Goal: Information Seeking & Learning: Learn about a topic

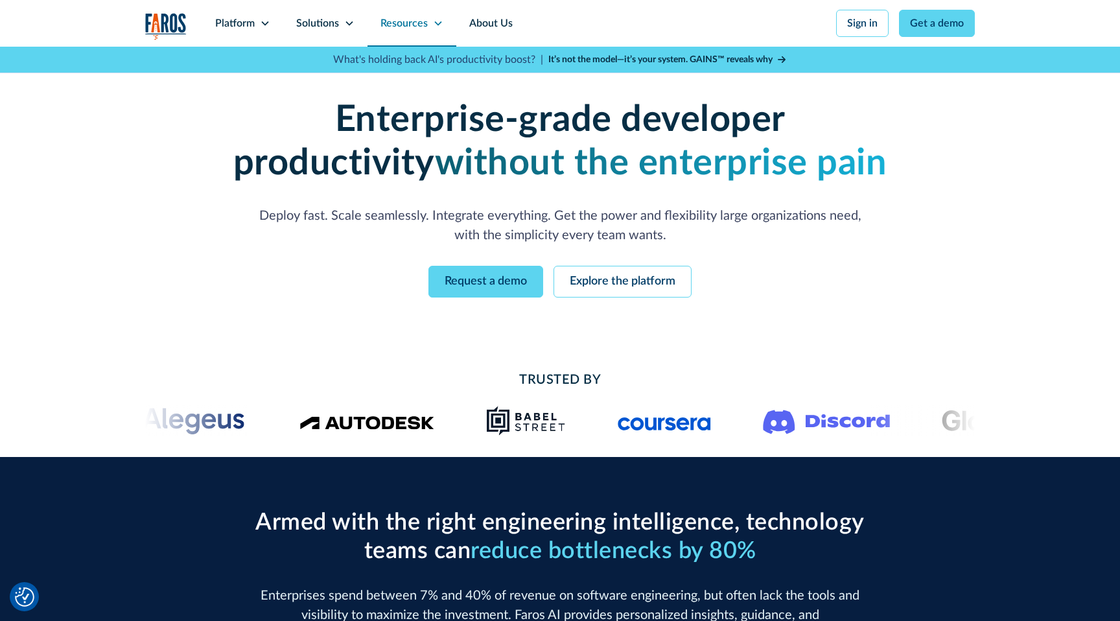
click at [395, 17] on div "Resources" at bounding box center [403, 24] width 47 height 16
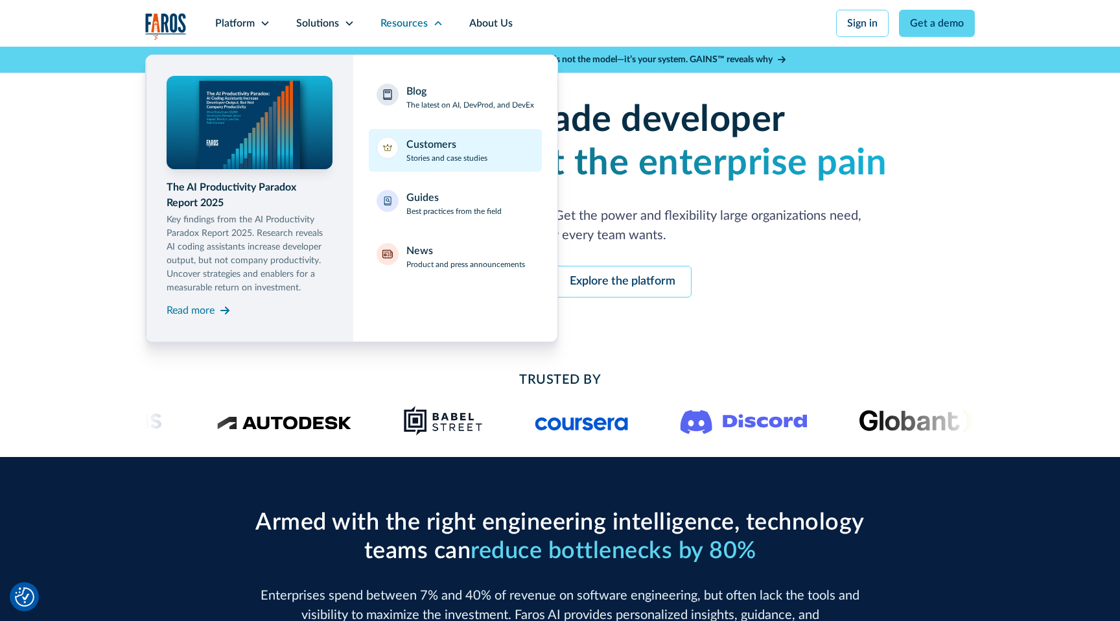
click at [413, 160] on p "Stories and case studies" at bounding box center [446, 158] width 81 height 12
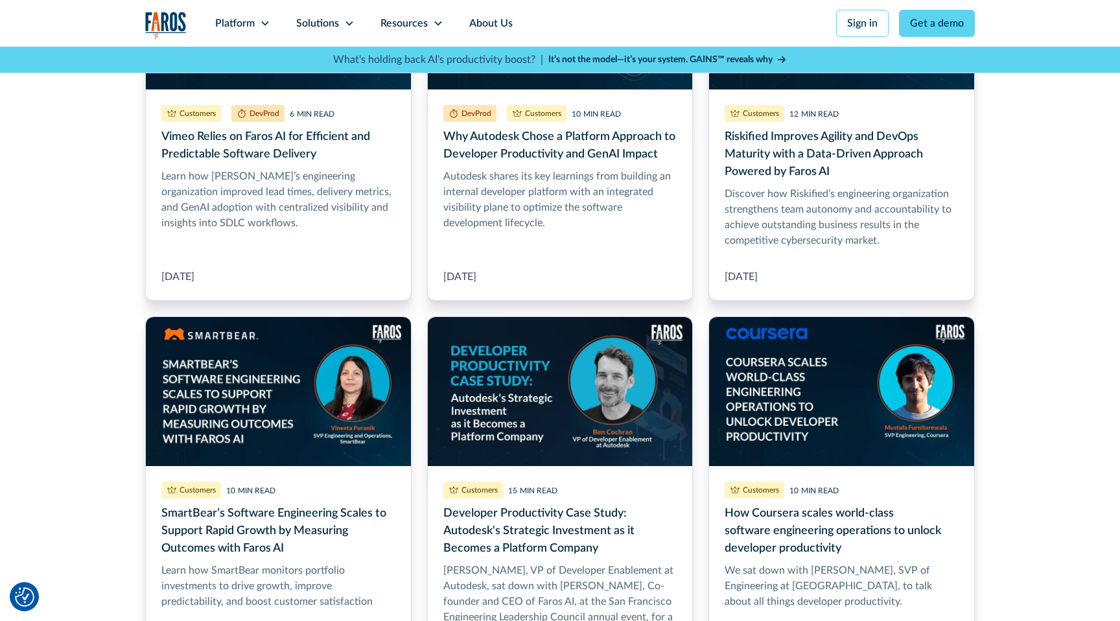
scroll to position [517, 0]
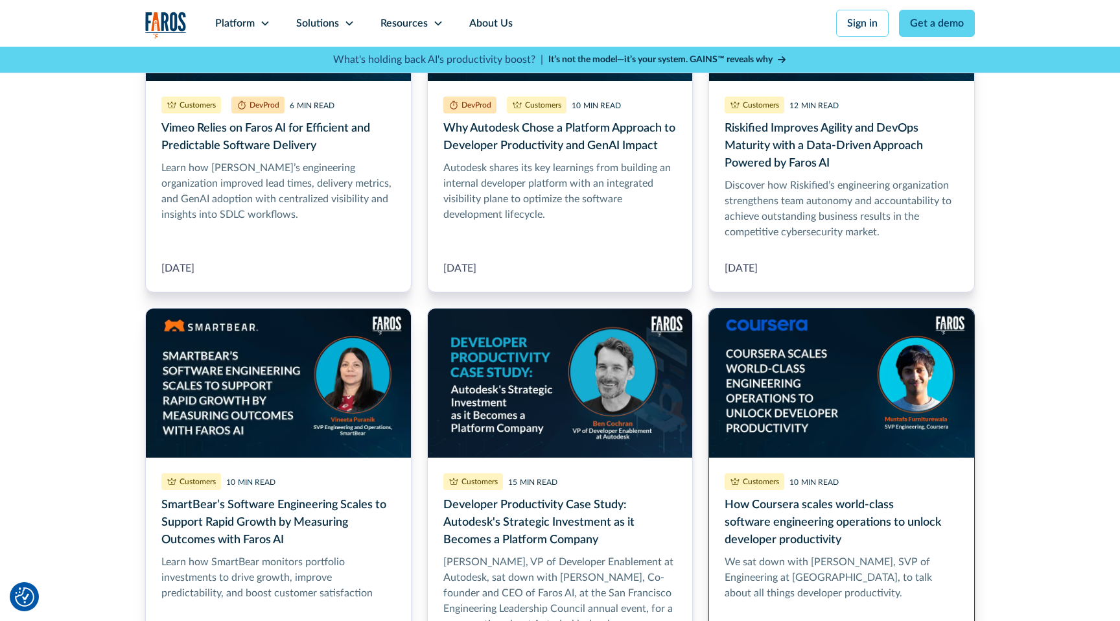
click at [774, 392] on link "How Coursera scales world-class software engineering operations to unlock devel…" at bounding box center [841, 512] width 266 height 408
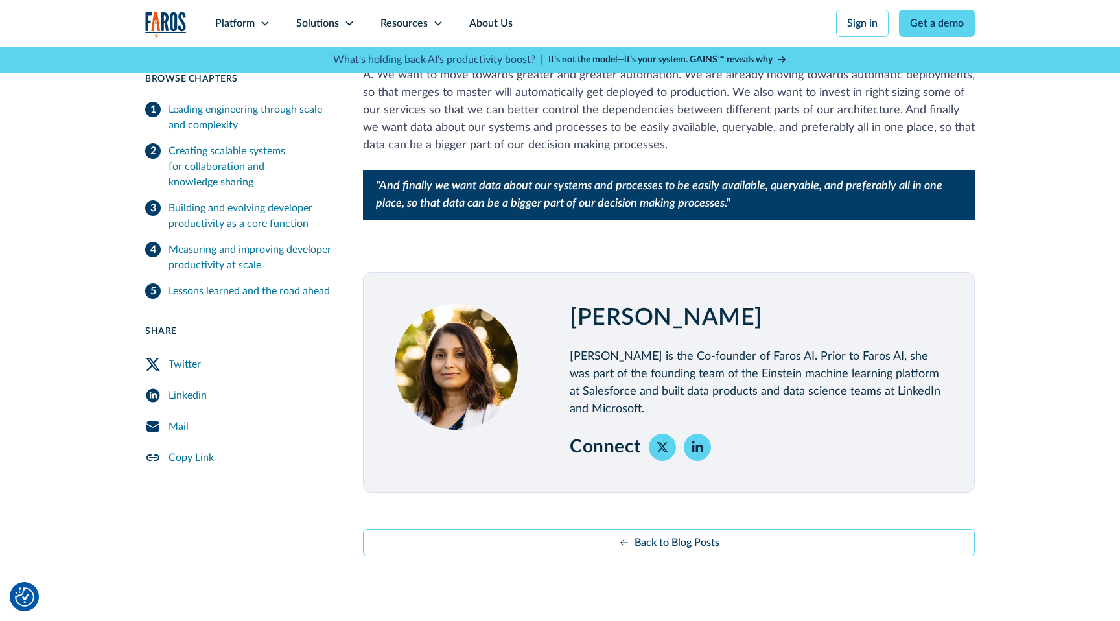
scroll to position [2484, 0]
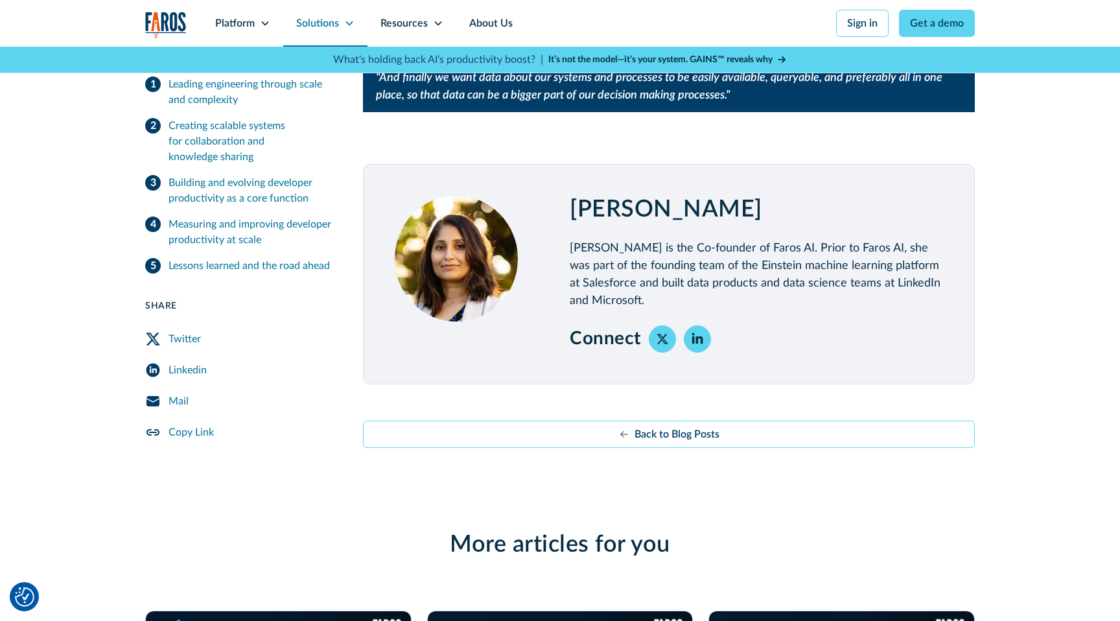
click at [307, 28] on div "Solutions" at bounding box center [317, 24] width 43 height 16
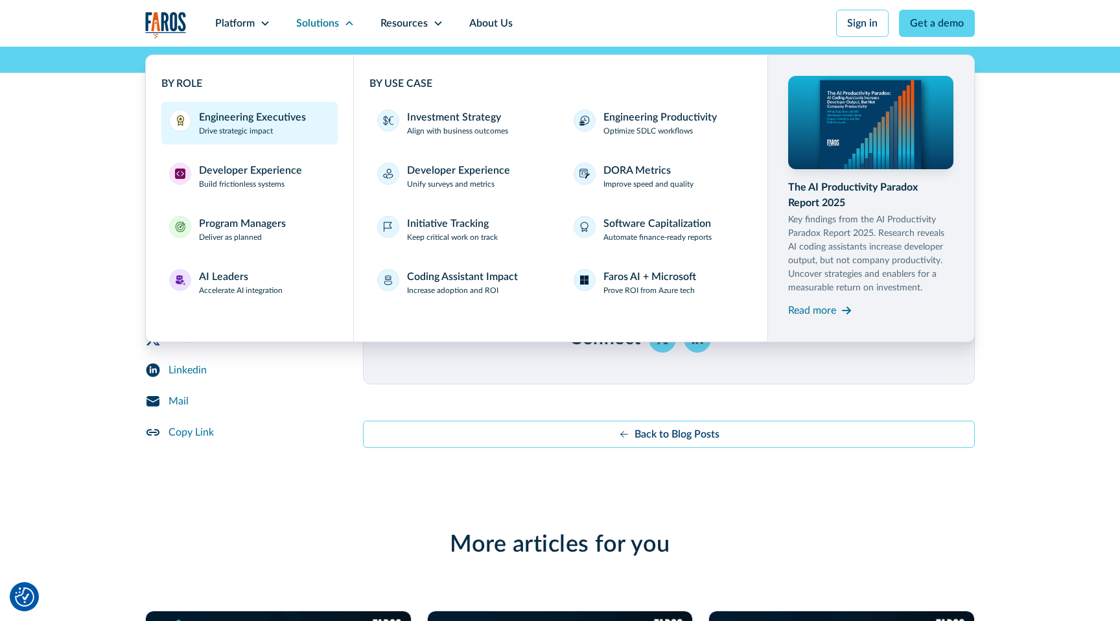
click at [261, 134] on p "Drive strategic impact" at bounding box center [236, 131] width 74 height 12
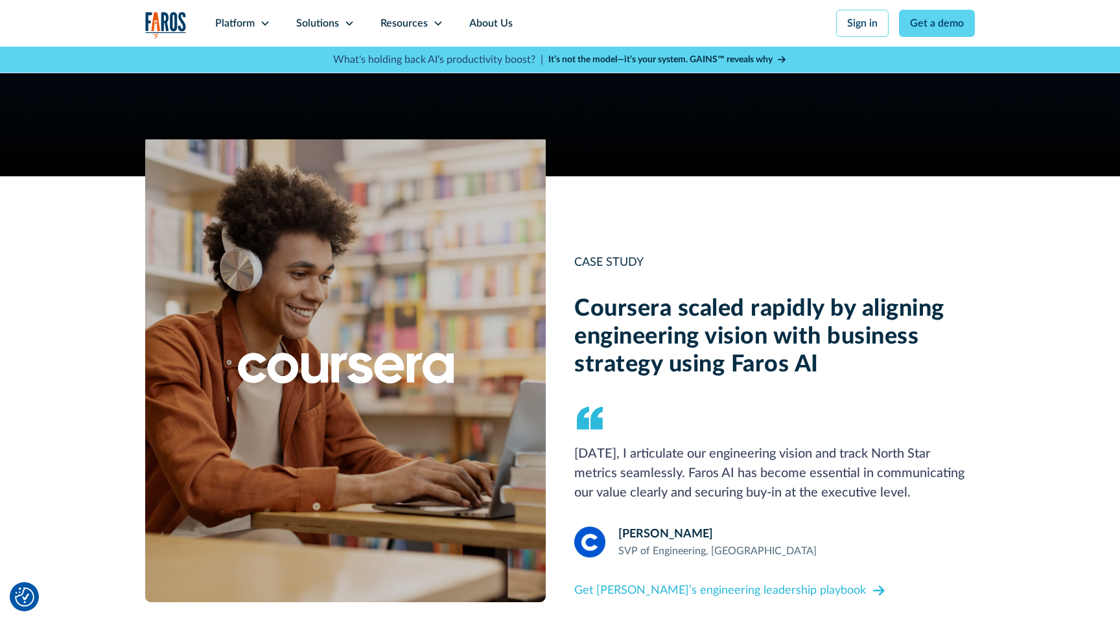
scroll to position [948, 0]
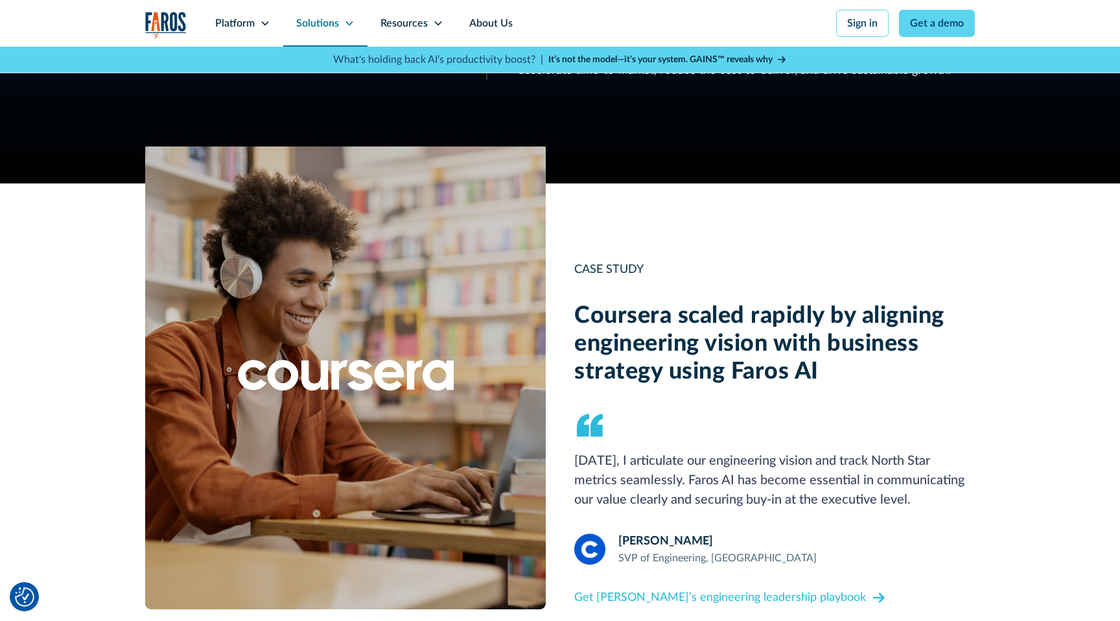
click at [316, 26] on div "Solutions" at bounding box center [317, 24] width 43 height 16
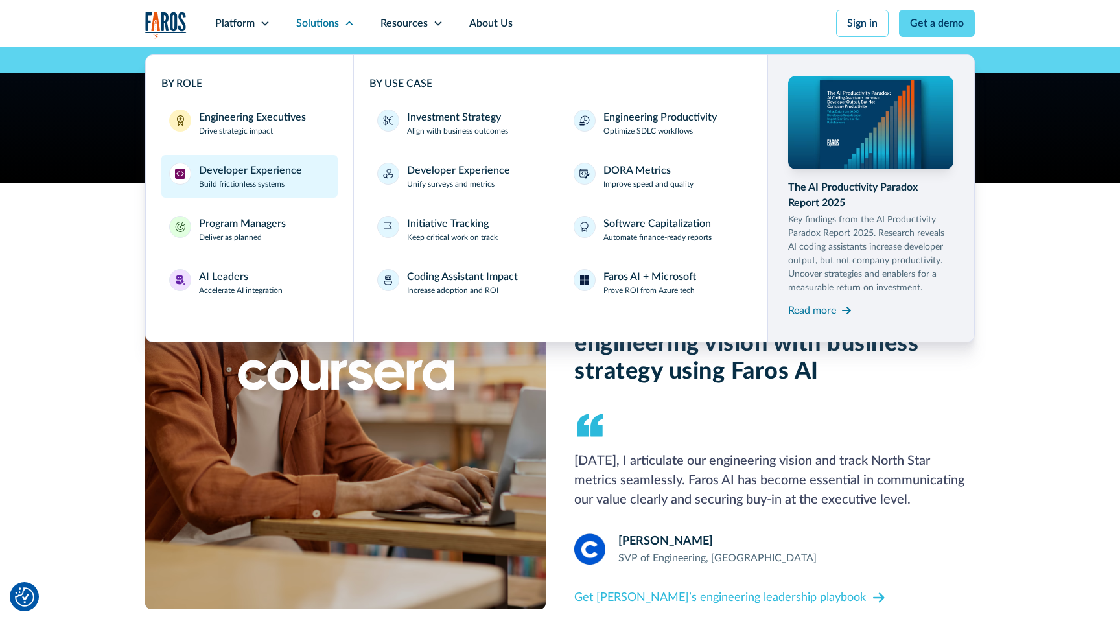
click at [249, 177] on div "Developer Experience" at bounding box center [250, 171] width 103 height 16
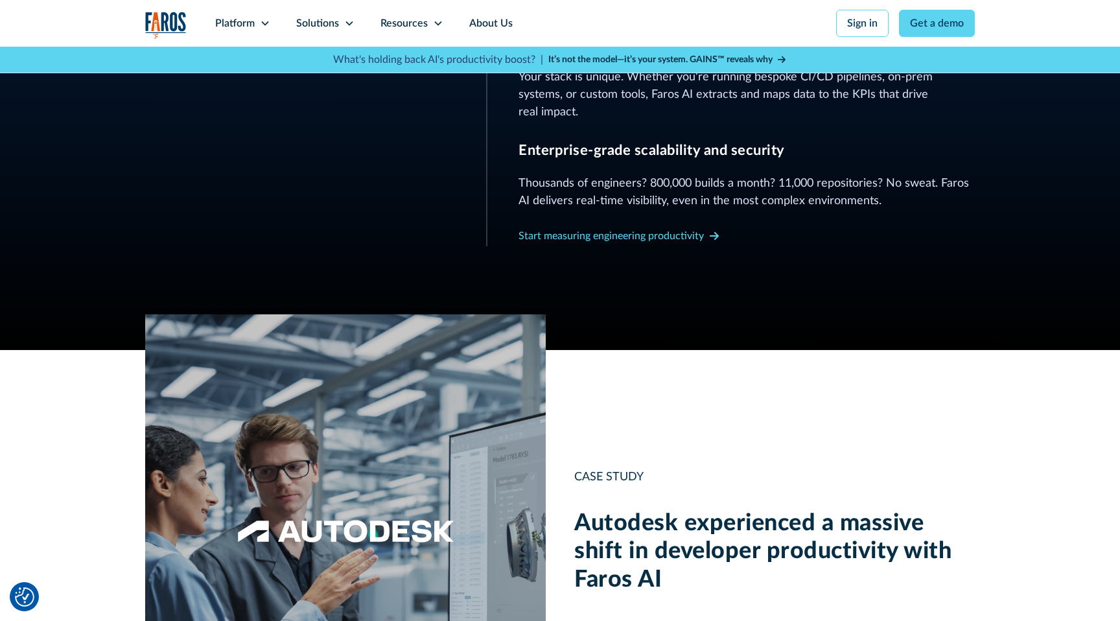
scroll to position [1072, 0]
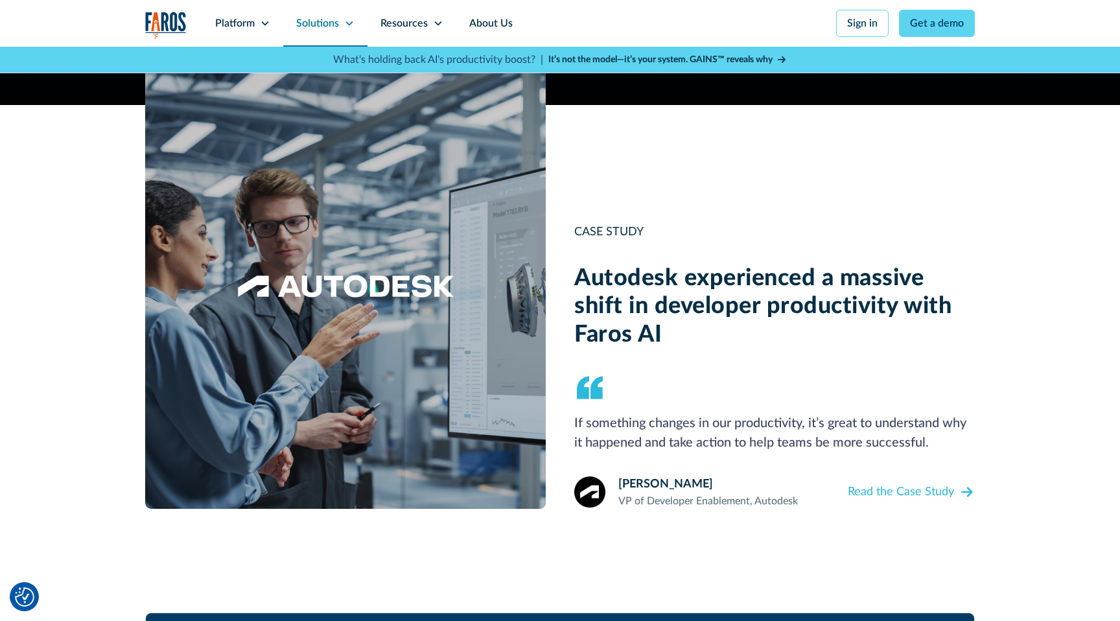
click at [312, 24] on div "Solutions" at bounding box center [317, 24] width 43 height 16
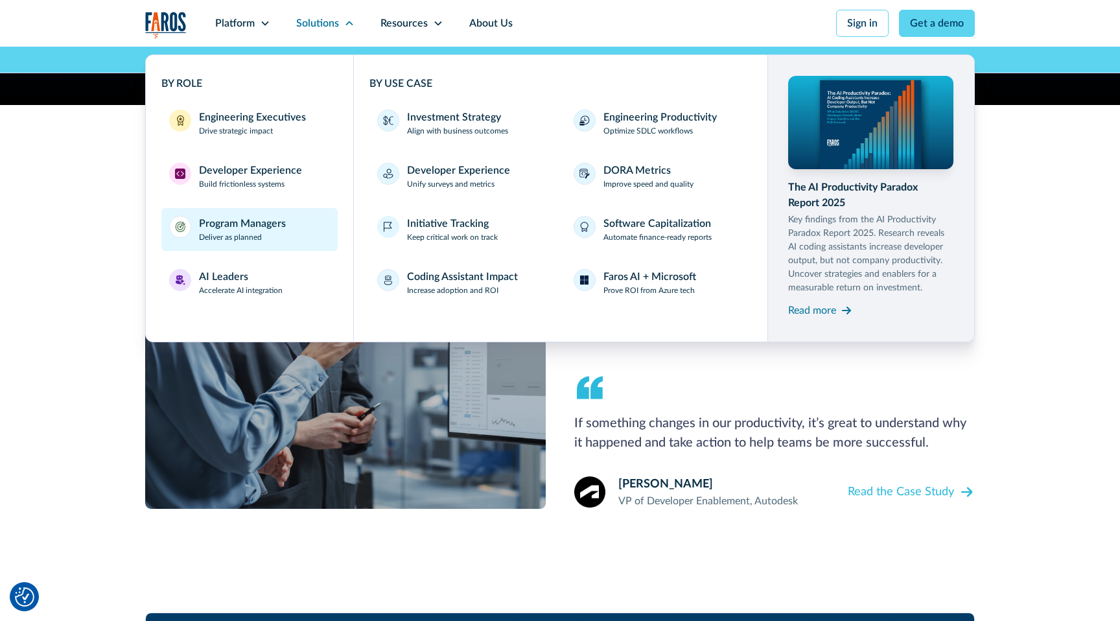
click at [230, 223] on div "Program Managers" at bounding box center [242, 224] width 87 height 16
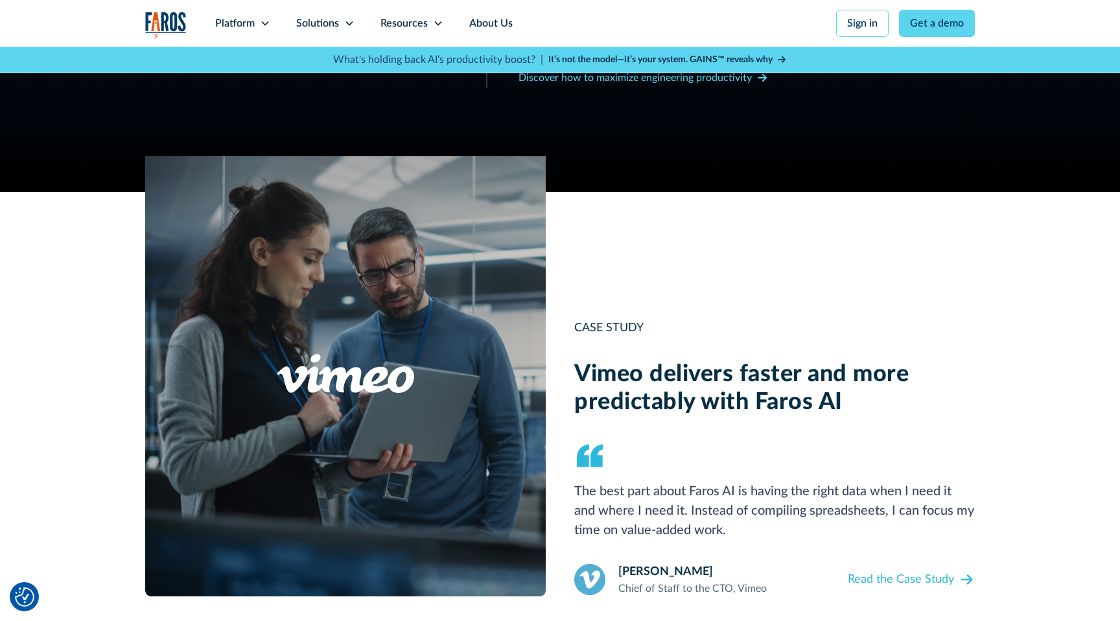
scroll to position [980, 0]
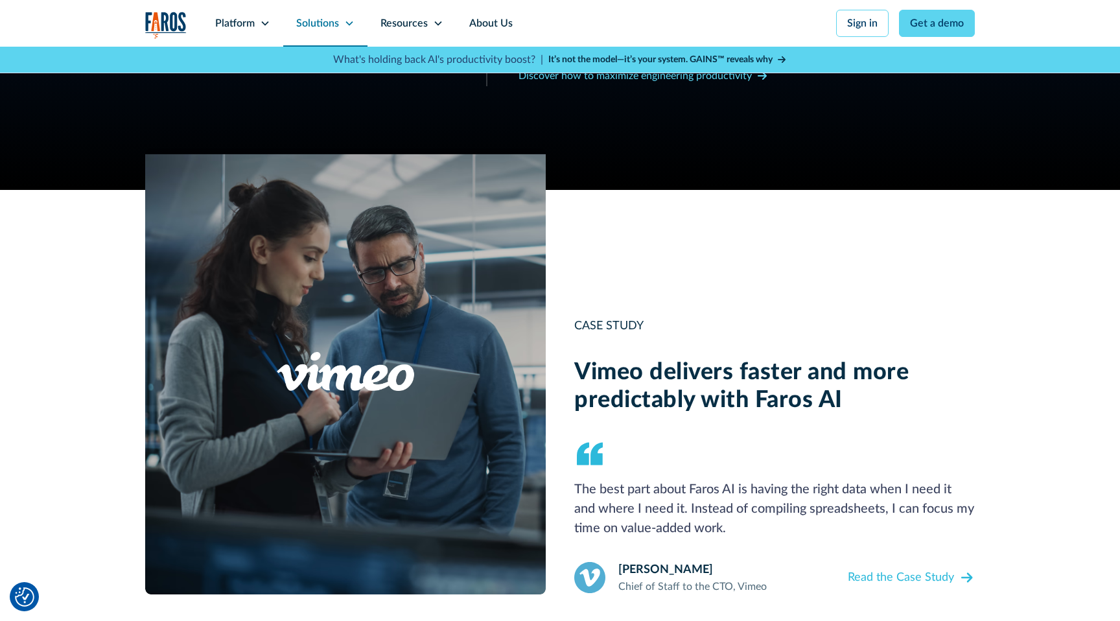
click at [334, 28] on div "Solutions" at bounding box center [317, 24] width 43 height 16
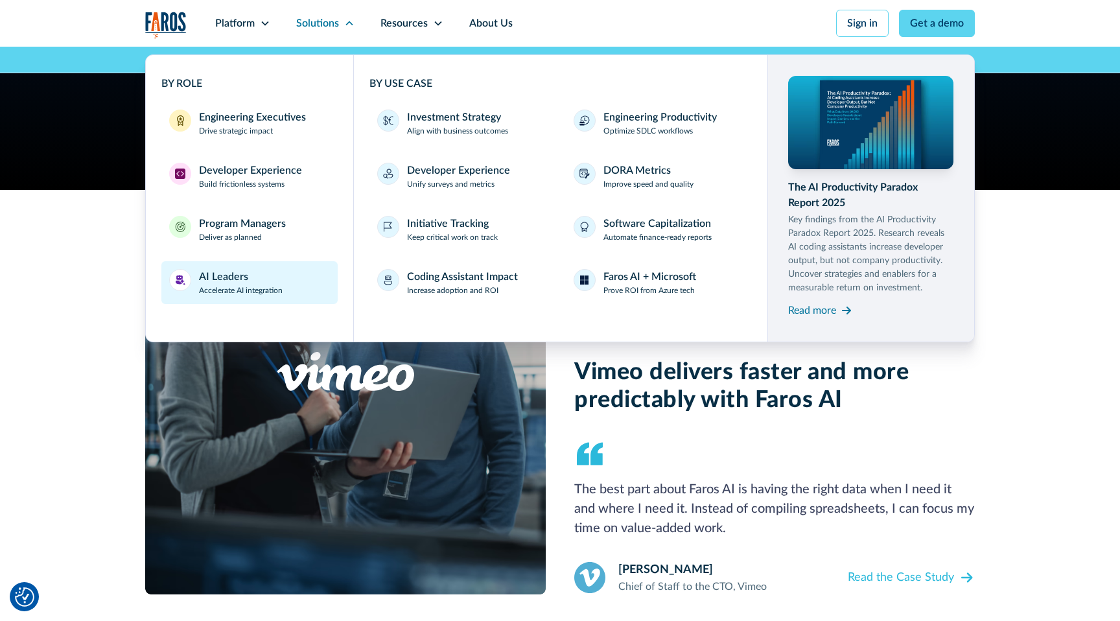
click at [249, 272] on div "AI Leaders Accelerate AI integration" at bounding box center [241, 282] width 84 height 27
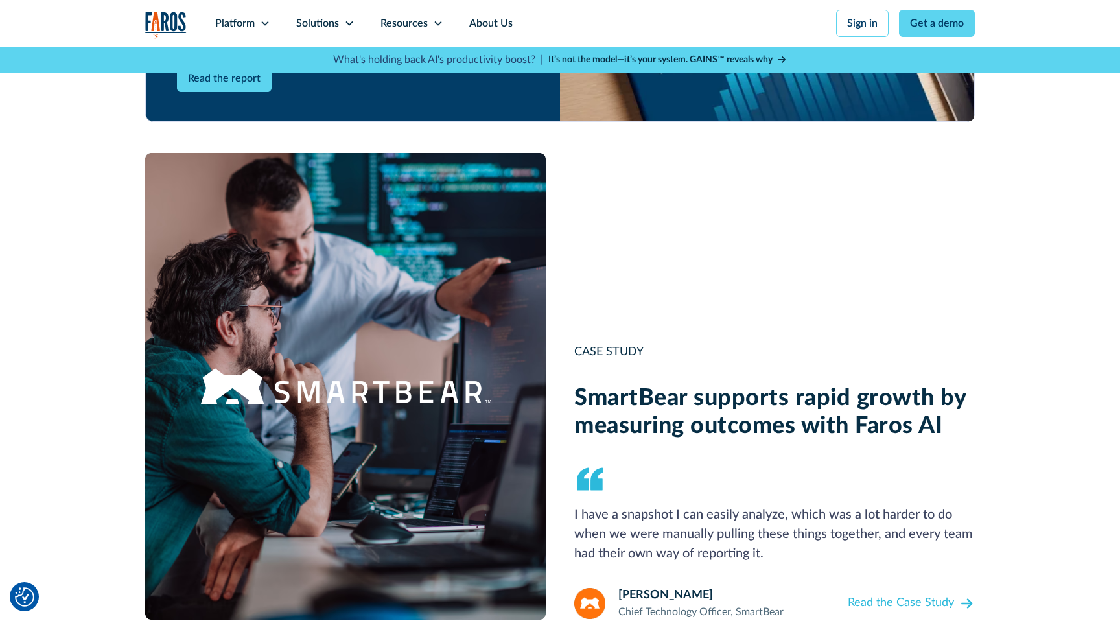
scroll to position [1335, 0]
